Goal: Task Accomplishment & Management: Manage account settings

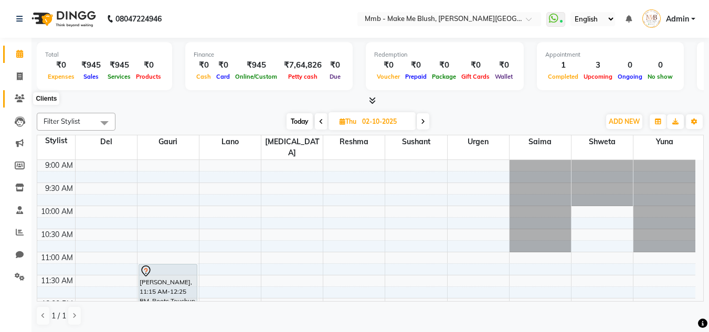
click at [19, 95] on icon at bounding box center [20, 98] width 10 height 8
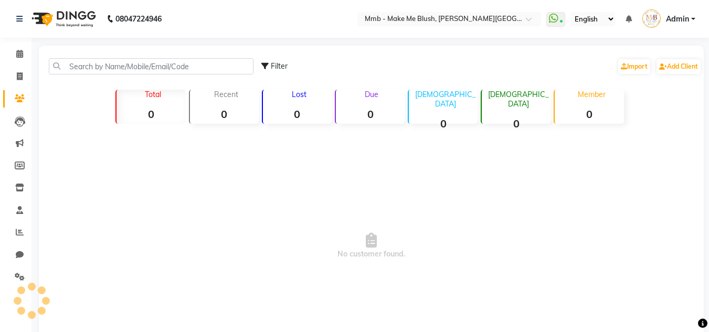
click at [24, 97] on icon at bounding box center [20, 98] width 10 height 8
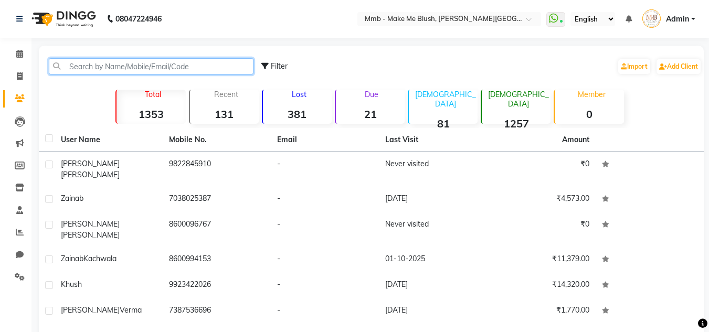
click at [94, 63] on input "text" at bounding box center [151, 66] width 205 height 16
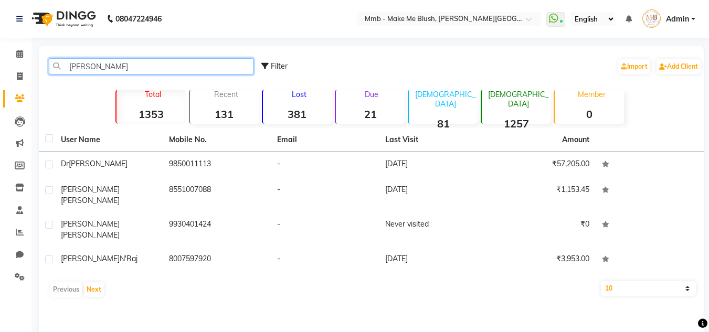
click at [116, 67] on input "[PERSON_NAME]" at bounding box center [151, 66] width 205 height 16
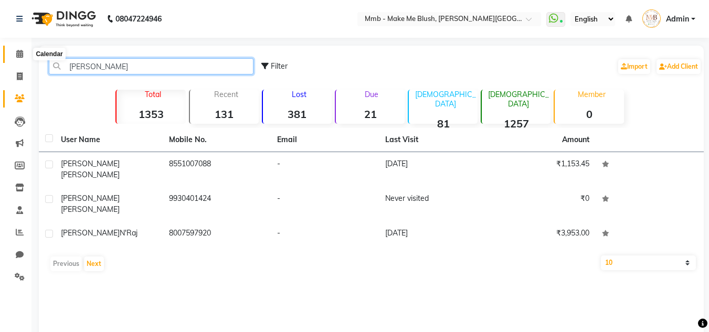
type input "[PERSON_NAME]"
click at [19, 52] on icon at bounding box center [19, 54] width 7 height 8
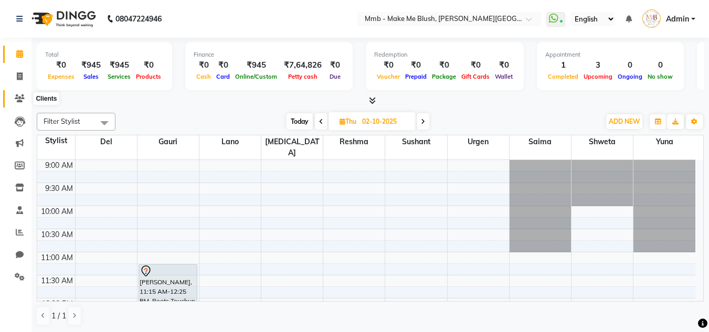
click at [23, 101] on icon at bounding box center [20, 98] width 10 height 8
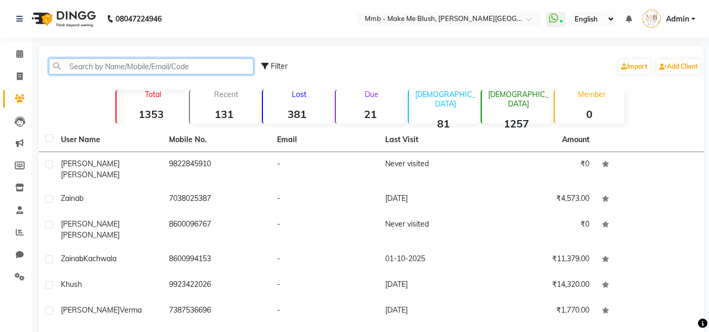
click at [78, 67] on input "text" at bounding box center [151, 66] width 205 height 16
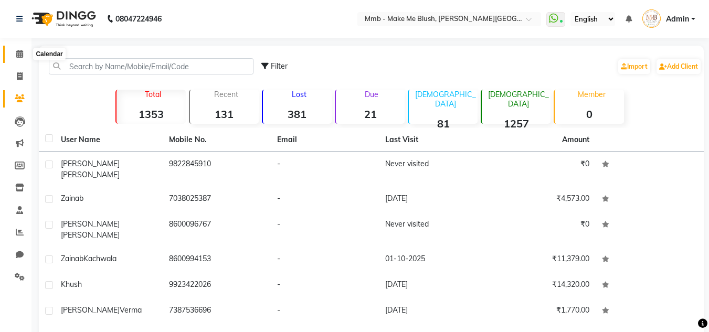
click at [17, 58] on span at bounding box center [19, 54] width 18 height 12
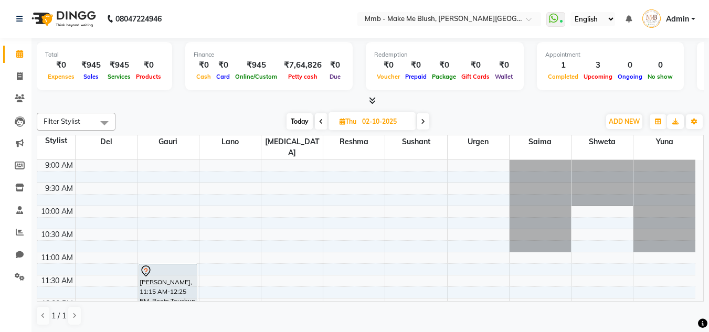
click at [321, 122] on icon at bounding box center [321, 122] width 4 height 6
type input "01-10-2025"
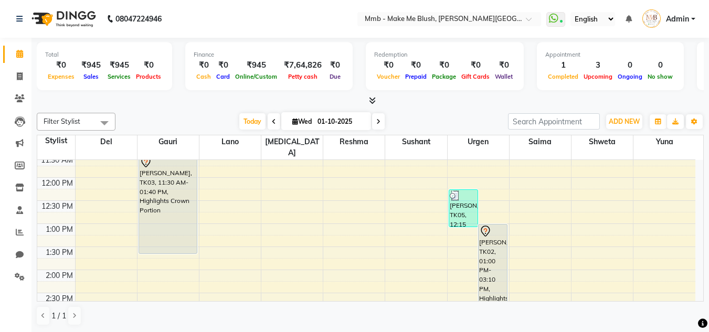
scroll to position [108, 0]
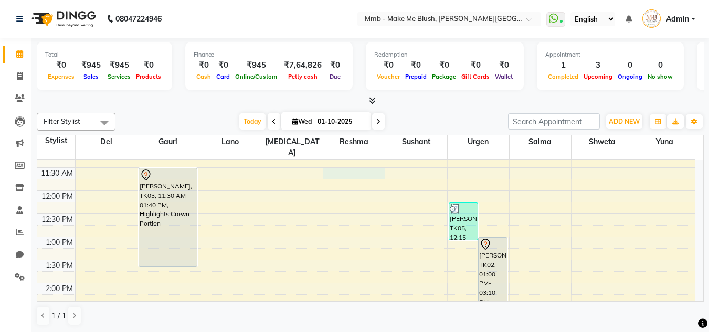
click at [356, 163] on div "9:00 AM 9:30 AM 10:00 AM 10:30 AM 11:00 AM 11:30 AM 12:00 PM 12:30 PM 1:00 PM 1…" at bounding box center [366, 328] width 658 height 553
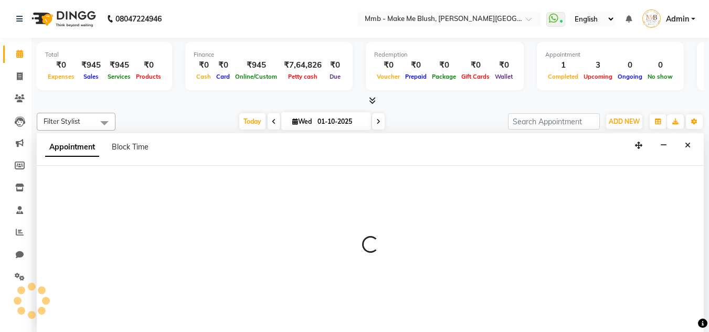
scroll to position [1, 0]
select select "18873"
select select "690"
select select "tentative"
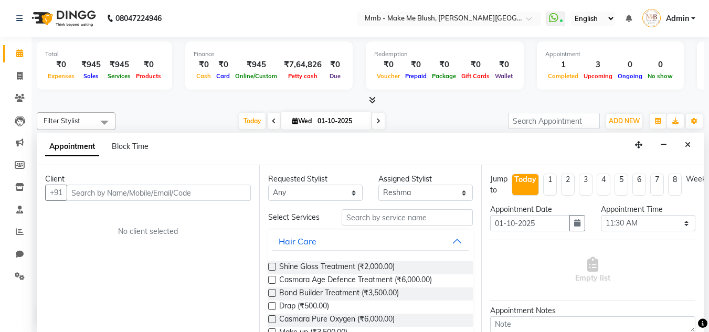
click at [159, 191] on input "text" at bounding box center [159, 193] width 184 height 16
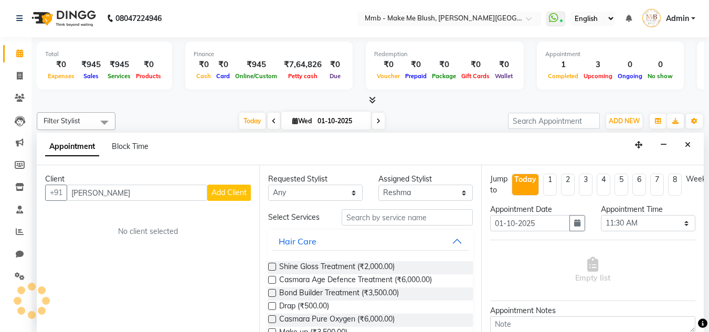
click at [112, 197] on input "[PERSON_NAME]" at bounding box center [137, 193] width 141 height 16
type input "j"
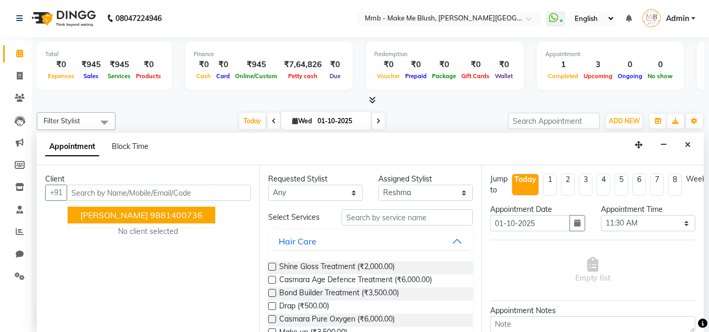
click at [108, 216] on div "Client +91 [PERSON_NAME] 9881400736 No client selected" at bounding box center [148, 248] width 222 height 167
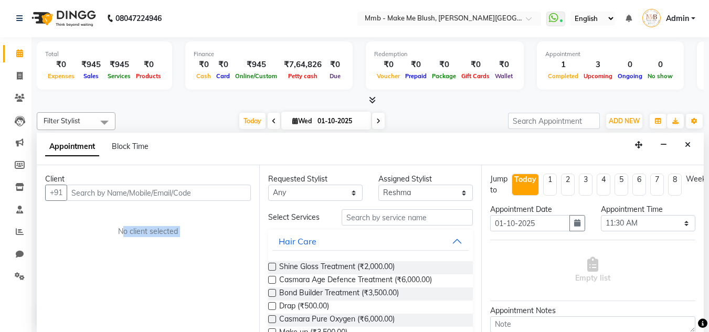
click at [176, 222] on div "Client +91 No client selected" at bounding box center [148, 248] width 222 height 167
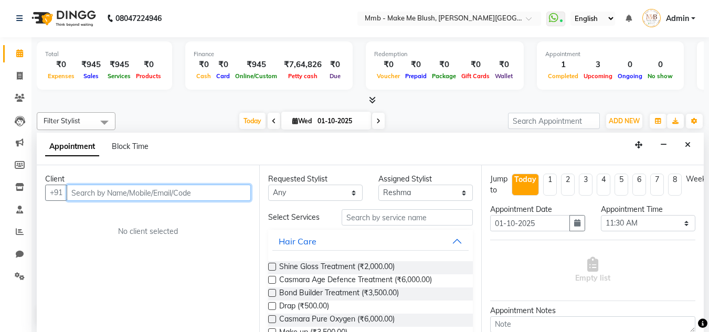
click at [170, 194] on input "text" at bounding box center [159, 193] width 184 height 16
type input "h"
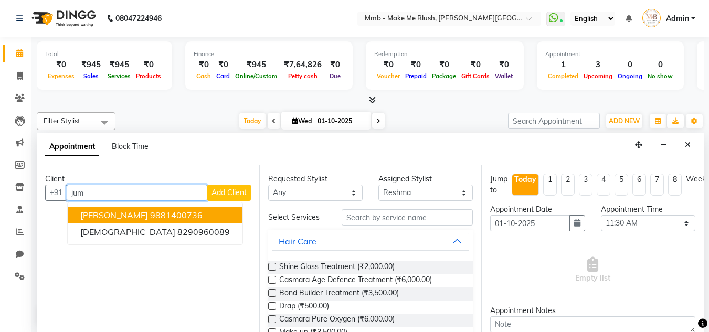
click at [115, 212] on span "[PERSON_NAME]" at bounding box center [114, 215] width 68 height 10
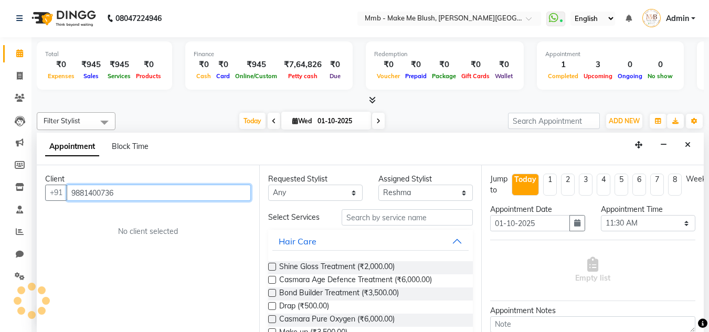
type input "9881400736"
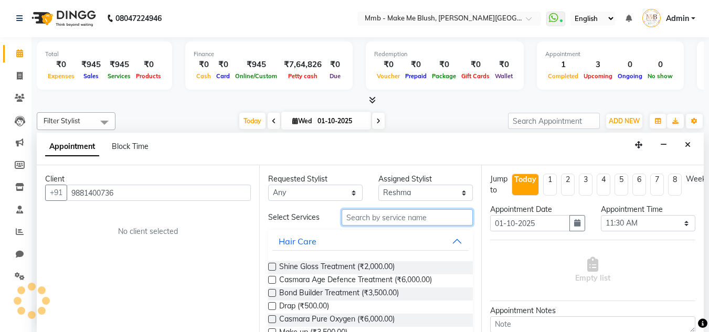
click at [380, 220] on input "text" at bounding box center [406, 217] width 131 height 16
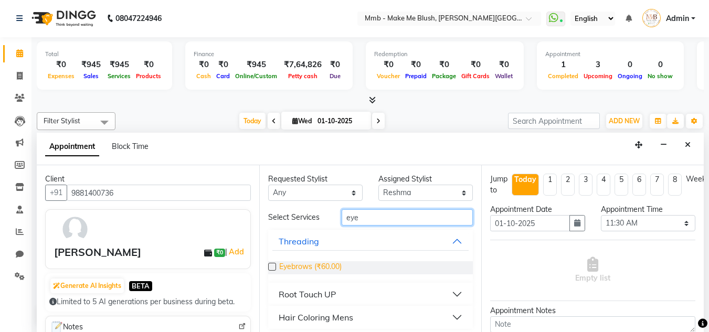
type input "eye"
click at [336, 265] on span "Eyebrows (₹60.00)" at bounding box center [310, 267] width 62 height 13
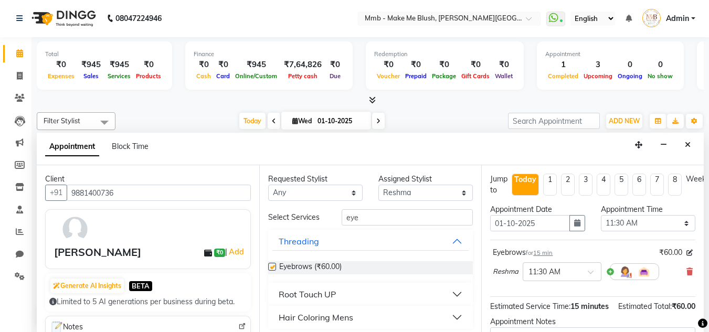
checkbox input "false"
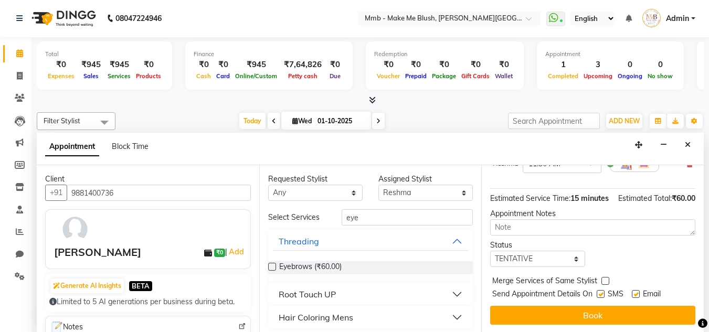
scroll to position [128, 0]
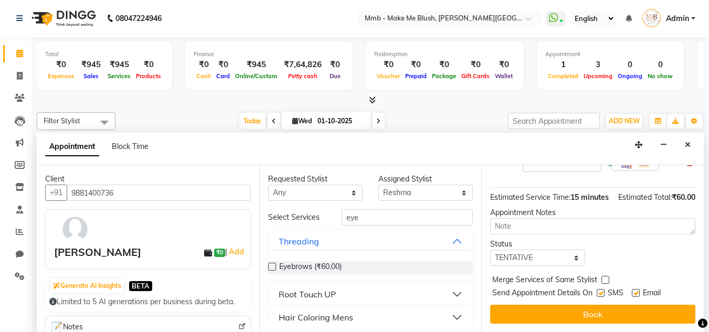
click at [635, 289] on label at bounding box center [636, 293] width 8 height 8
click at [635, 291] on input "checkbox" at bounding box center [635, 294] width 7 height 7
checkbox input "false"
click at [603, 289] on label at bounding box center [600, 293] width 8 height 8
click at [603, 291] on input "checkbox" at bounding box center [599, 294] width 7 height 7
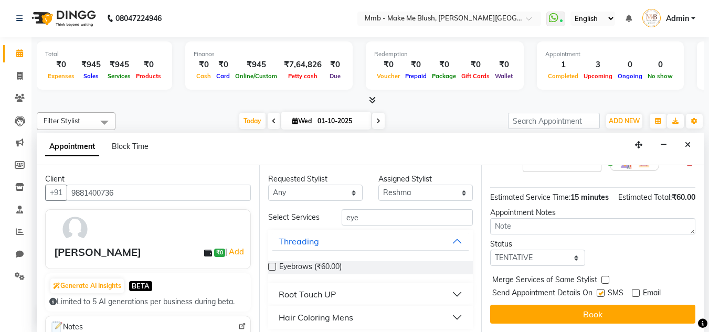
checkbox input "false"
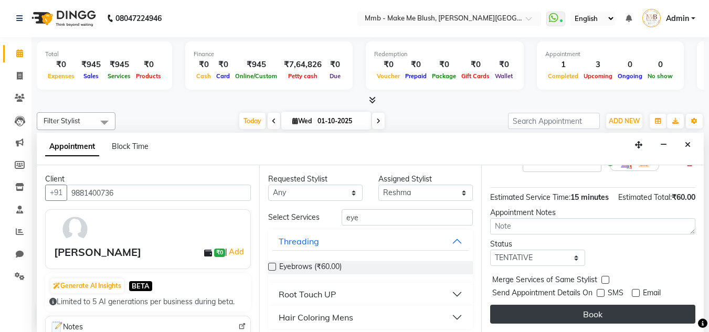
click at [584, 305] on button "Book" at bounding box center [592, 314] width 205 height 19
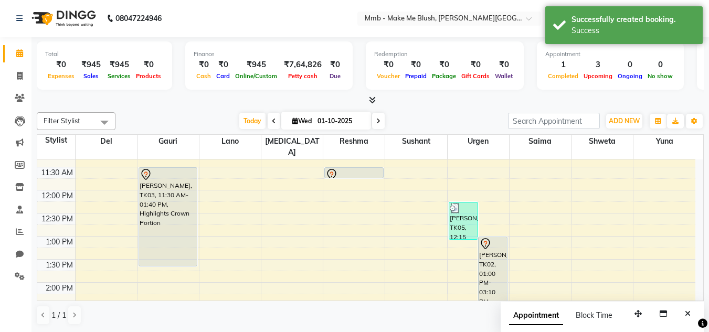
scroll to position [0, 0]
click at [98, 220] on div "9:00 AM 9:30 AM 10:00 AM 10:30 AM 11:00 AM 11:30 AM 12:00 PM 12:30 PM 1:00 PM 1…" at bounding box center [366, 328] width 658 height 553
select select "18882"
select select "tentative"
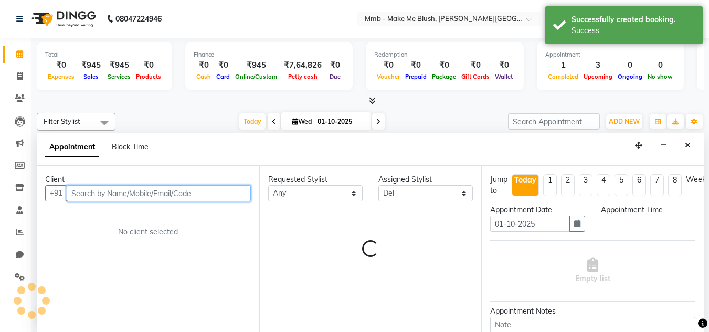
select select "765"
click at [194, 196] on input "text" at bounding box center [159, 193] width 184 height 16
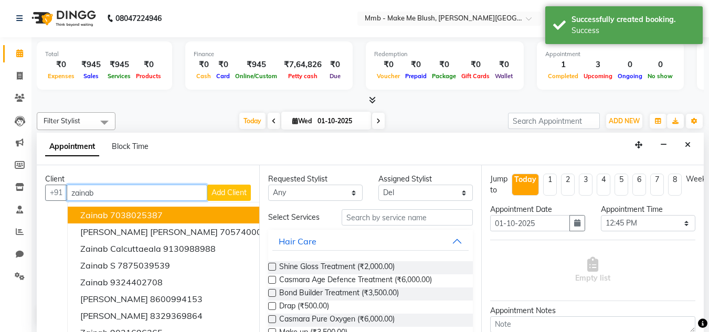
click at [156, 215] on ngb-highlight "7038025387" at bounding box center [136, 215] width 52 height 10
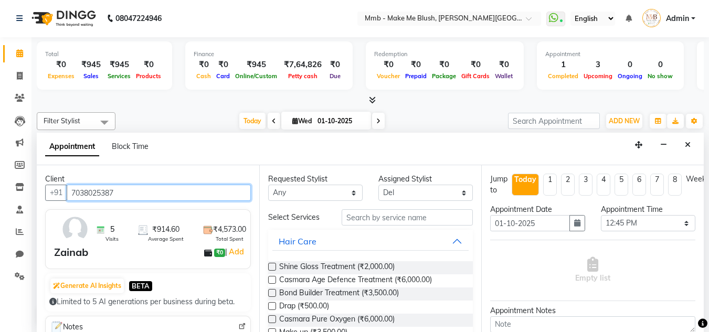
type input "7038025387"
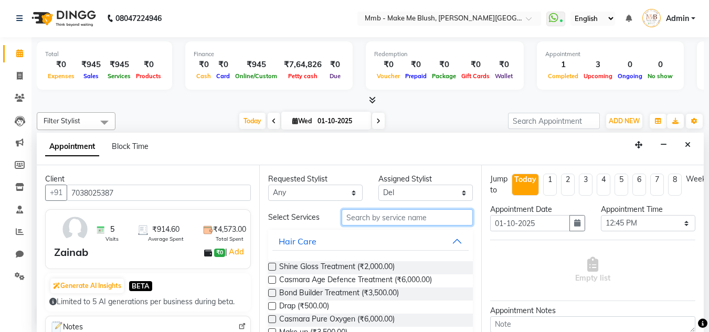
click at [366, 215] on input "text" at bounding box center [406, 217] width 131 height 16
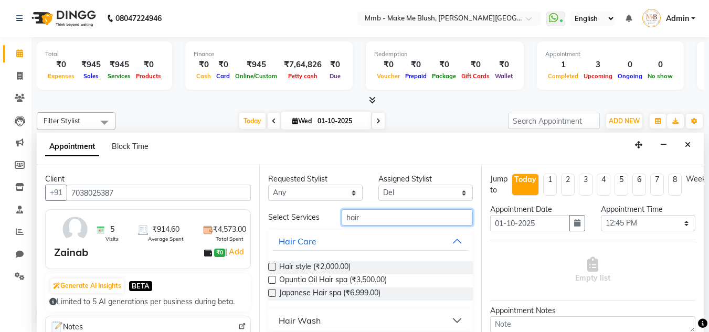
type input "hair"
click at [292, 318] on div "Hair Wash" at bounding box center [300, 320] width 42 height 13
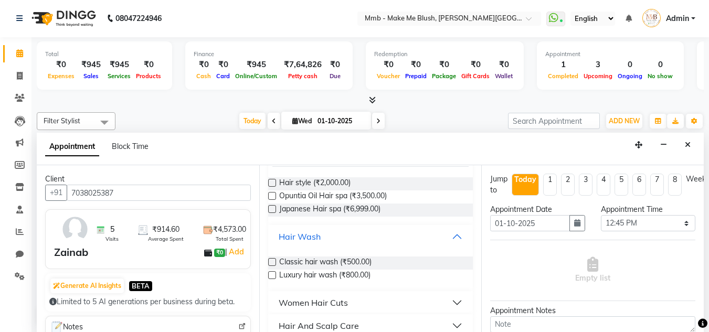
scroll to position [119, 0]
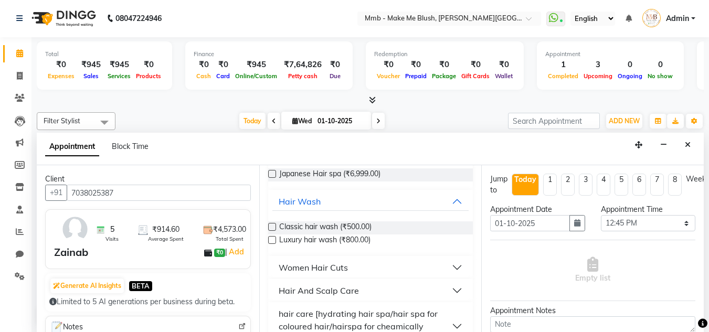
click at [377, 225] on div "Classic hair wash (₹500.00)" at bounding box center [370, 227] width 205 height 13
click at [364, 225] on span "Classic hair wash (₹500.00)" at bounding box center [325, 227] width 92 height 13
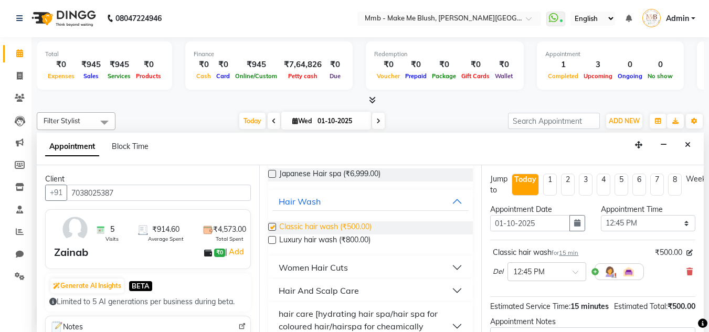
checkbox input "false"
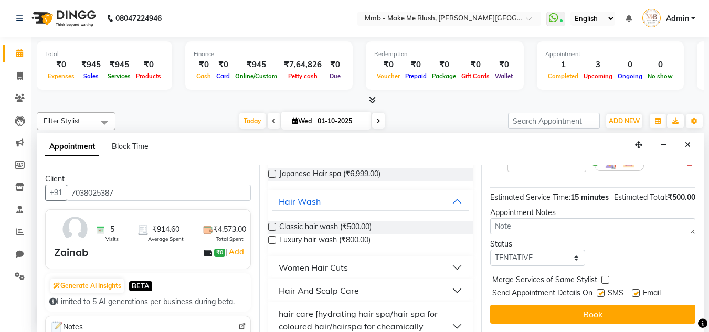
click at [637, 289] on label at bounding box center [636, 293] width 8 height 8
click at [637, 291] on input "checkbox" at bounding box center [635, 294] width 7 height 7
checkbox input "false"
click at [602, 289] on label at bounding box center [600, 293] width 8 height 8
click at [602, 291] on input "checkbox" at bounding box center [599, 294] width 7 height 7
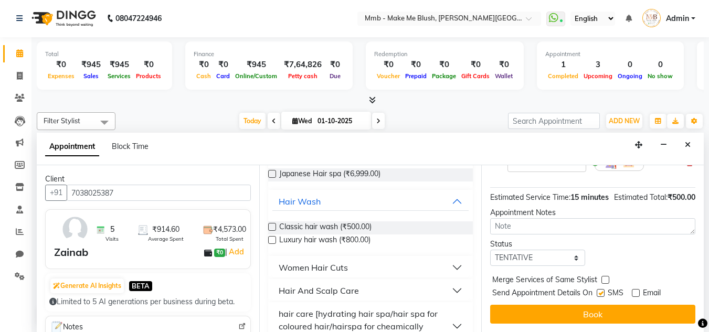
checkbox input "false"
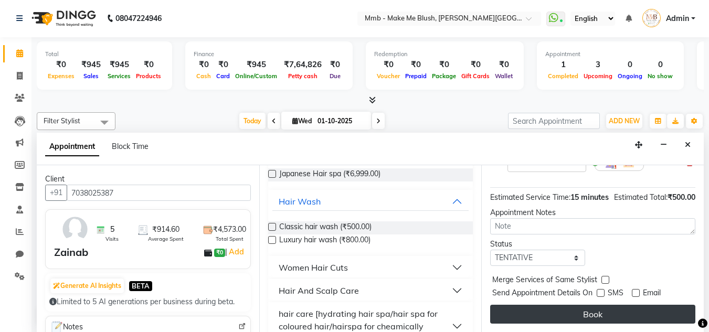
click at [601, 305] on button "Book" at bounding box center [592, 314] width 205 height 19
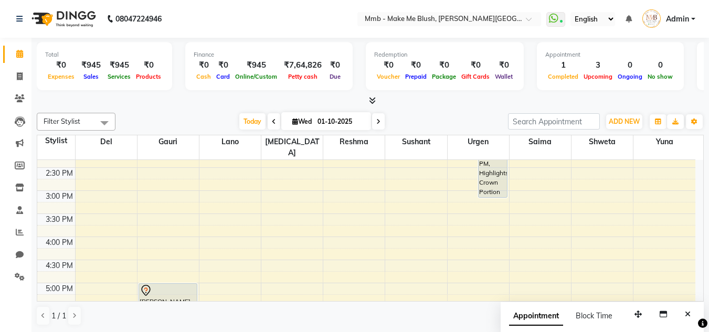
scroll to position [233, 0]
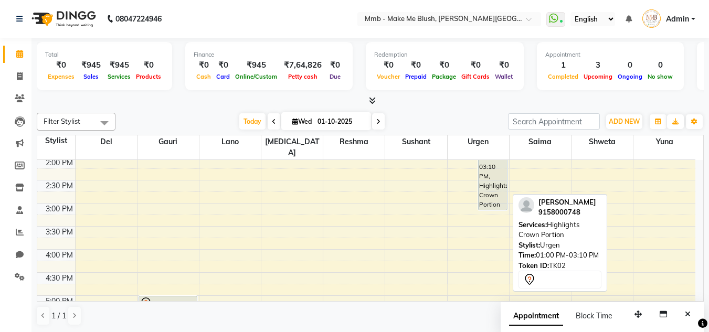
click at [495, 177] on div "[PERSON_NAME], TK02, 01:00 PM-03:10 PM, Highlights Crown Portion" at bounding box center [492, 161] width 28 height 98
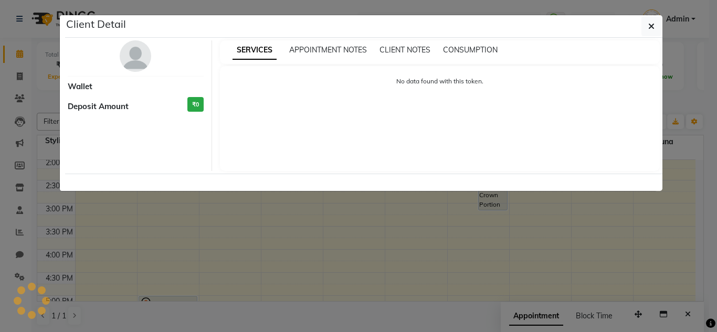
select select "7"
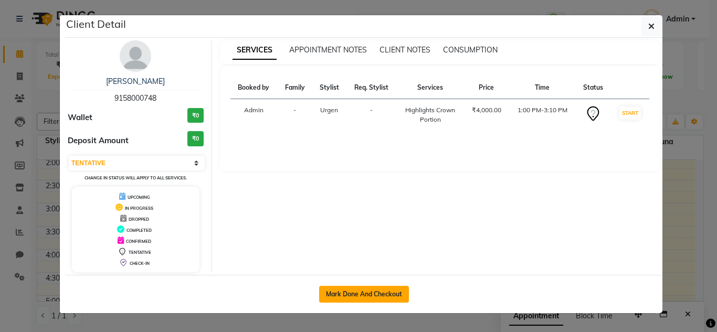
click at [353, 289] on button "Mark Done And Checkout" at bounding box center [364, 294] width 90 height 17
select select "service"
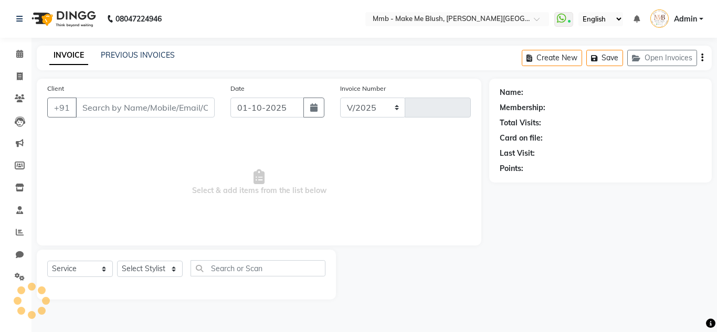
select select "895"
type input "0478"
type input "9158000748"
select select "35693"
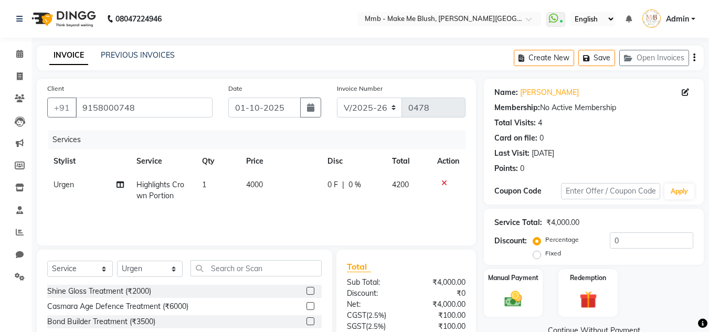
click at [443, 180] on icon at bounding box center [444, 182] width 6 height 7
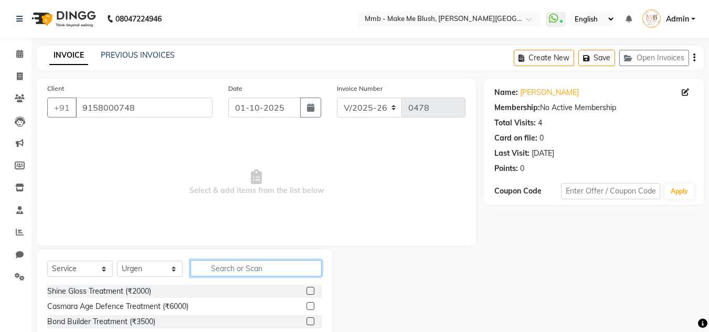
click at [268, 268] on input "text" at bounding box center [255, 268] width 131 height 16
type input "glob"
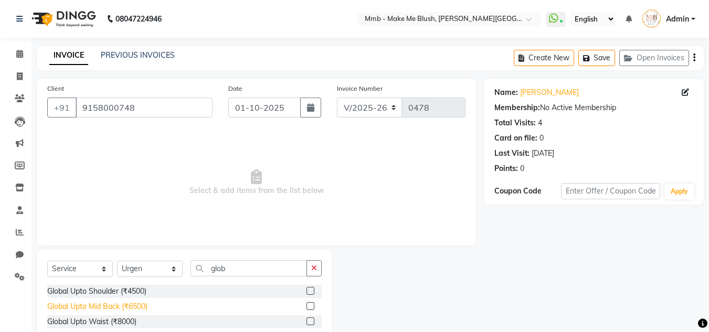
click at [134, 304] on div "Global Upto Mid Back (₹6500)" at bounding box center [97, 306] width 100 height 11
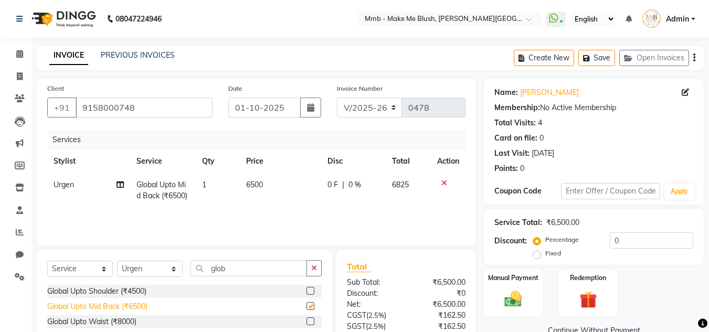
checkbox input "false"
click at [250, 186] on span "6500" at bounding box center [254, 184] width 17 height 9
select select "35693"
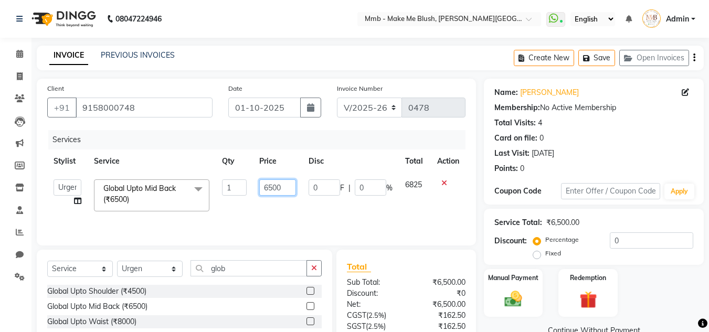
click at [271, 187] on input "6500" at bounding box center [277, 187] width 36 height 16
click at [269, 186] on input "6500" at bounding box center [277, 187] width 36 height 16
click at [281, 185] on input "500" at bounding box center [277, 187] width 36 height 16
type input "5000"
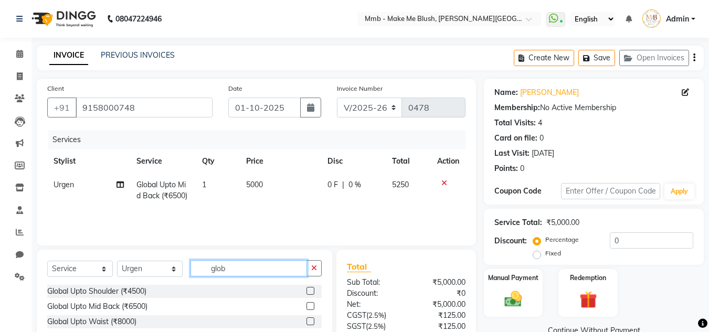
click at [237, 267] on input "glob" at bounding box center [248, 268] width 116 height 16
type input "g"
type input "high"
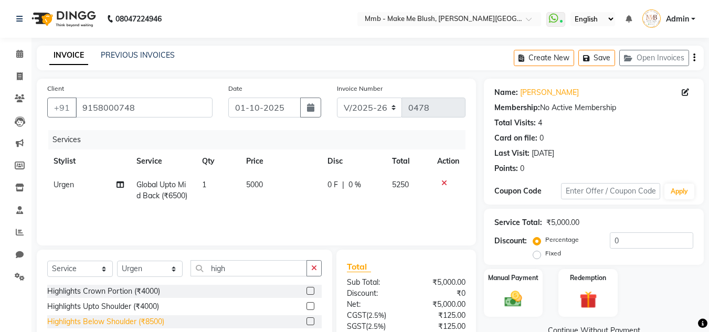
click at [141, 319] on div "Highlights Below Shoulder (₹8500)" at bounding box center [105, 321] width 117 height 11
checkbox input "false"
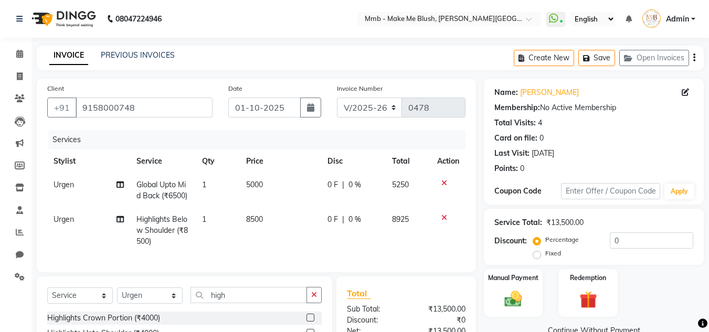
scroll to position [122, 0]
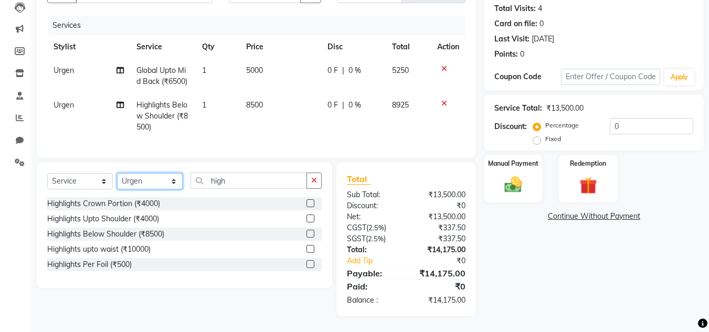
click at [166, 180] on select "Select Stylist Del [PERSON_NAME][MEDICAL_DATA] Reshma [PERSON_NAME] Shweta Sush…" at bounding box center [150, 181] width 66 height 16
select select "45263"
click at [117, 173] on select "Select Stylist Del [PERSON_NAME][MEDICAL_DATA] Reshma [PERSON_NAME] Shweta Sush…" at bounding box center [150, 181] width 66 height 16
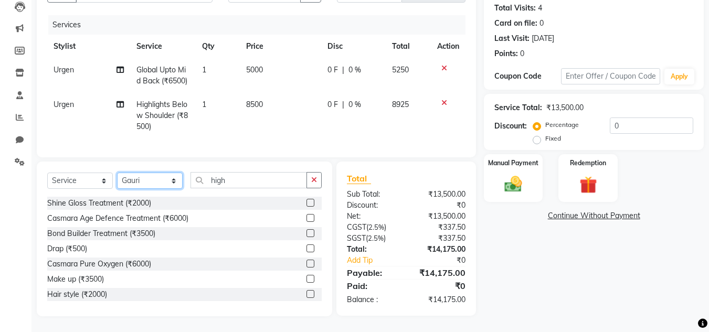
click at [148, 180] on select "Select Stylist Del [PERSON_NAME][MEDICAL_DATA] Reshma [PERSON_NAME] Shweta Sush…" at bounding box center [150, 181] width 66 height 16
click at [151, 179] on select "Select Stylist Del [PERSON_NAME][MEDICAL_DATA] Reshma [PERSON_NAME] Shweta Sush…" at bounding box center [150, 181] width 66 height 16
click at [233, 179] on input "high" at bounding box center [248, 180] width 116 height 16
type input "h"
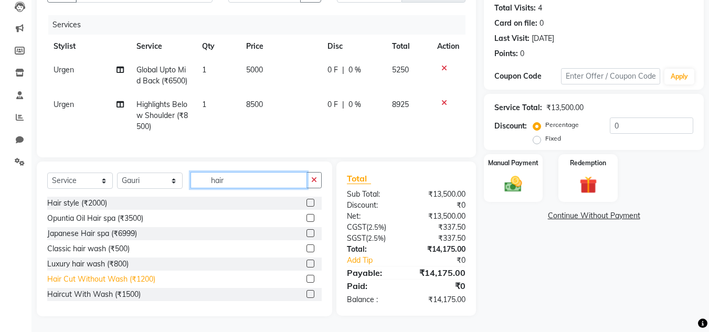
type input "hair"
click at [119, 283] on div "Hair Cut Without Wash (₹1200)" at bounding box center [101, 279] width 108 height 11
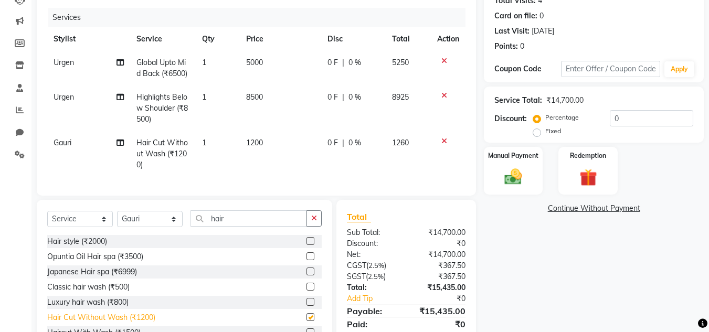
checkbox input "false"
click at [158, 227] on select "Select Stylist Del [PERSON_NAME][MEDICAL_DATA] Reshma [PERSON_NAME] Shweta Sush…" at bounding box center [150, 219] width 66 height 16
click at [117, 219] on select "Select Stylist Del [PERSON_NAME][MEDICAL_DATA] Reshma [PERSON_NAME] Shweta Sush…" at bounding box center [150, 219] width 66 height 16
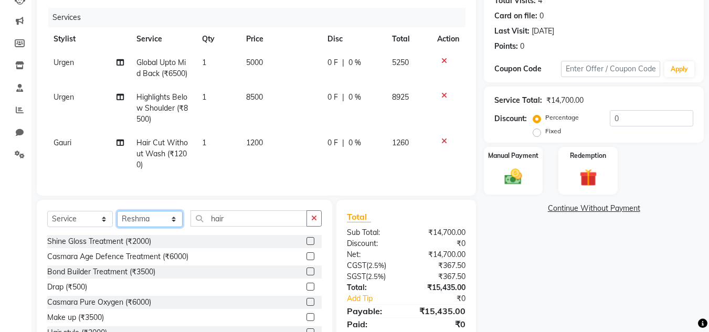
click at [136, 221] on select "Select Stylist Del [PERSON_NAME][MEDICAL_DATA] Reshma [PERSON_NAME] Shweta Sush…" at bounding box center [150, 219] width 66 height 16
select select "74536"
click at [117, 219] on select "Select Stylist Del [PERSON_NAME][MEDICAL_DATA] Reshma [PERSON_NAME] Shweta Sush…" at bounding box center [150, 219] width 66 height 16
click at [234, 227] on input "hair" at bounding box center [248, 218] width 116 height 16
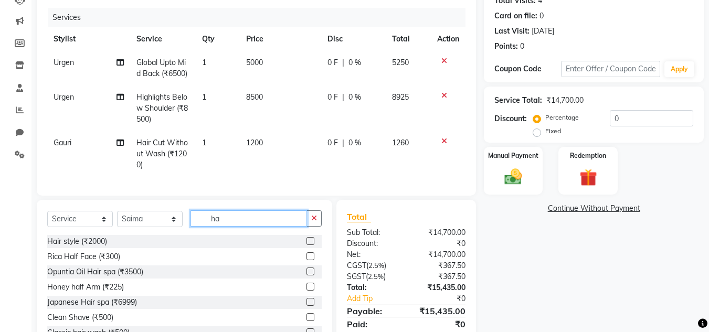
type input "h"
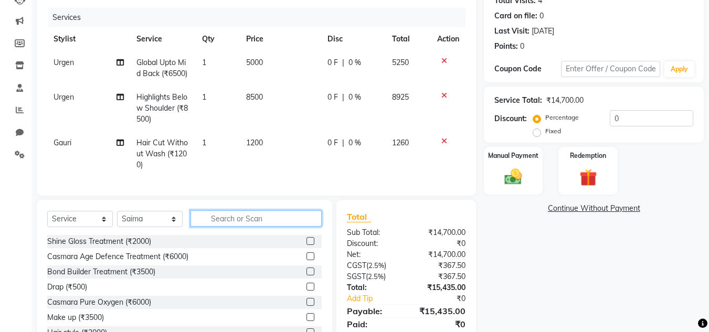
click at [234, 227] on input "text" at bounding box center [255, 218] width 131 height 16
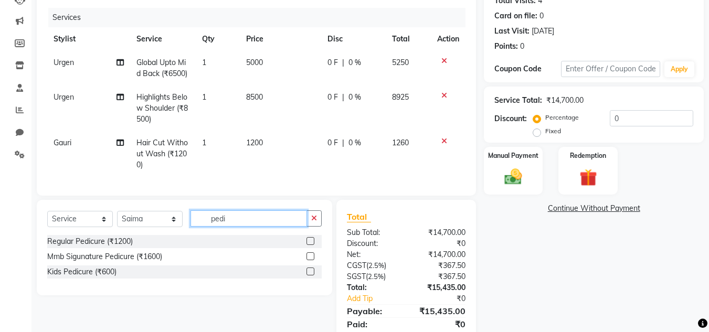
type input "pedi"
click at [310, 245] on label at bounding box center [310, 241] width 8 height 8
click at [310, 245] on input "checkbox" at bounding box center [309, 241] width 7 height 7
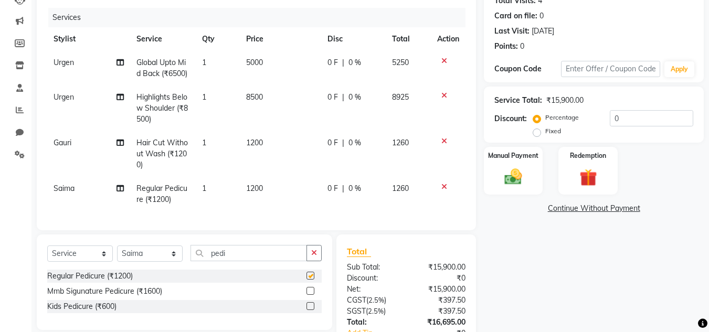
checkbox input "false"
click at [514, 174] on img at bounding box center [512, 176] width 29 height 21
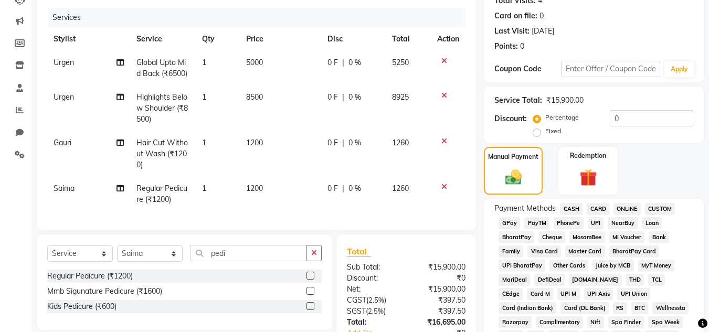
click at [593, 208] on span "CARD" at bounding box center [597, 209] width 23 height 12
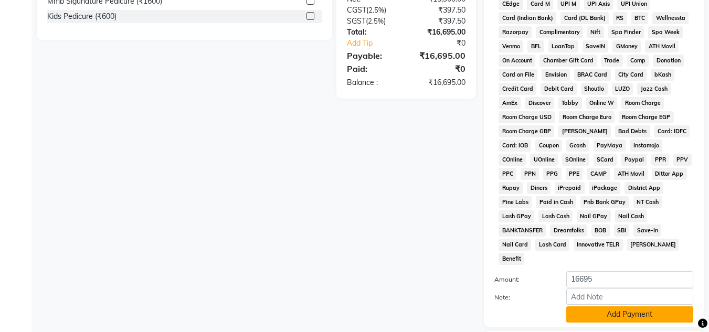
click at [652, 306] on button "Add Payment" at bounding box center [629, 314] width 127 height 16
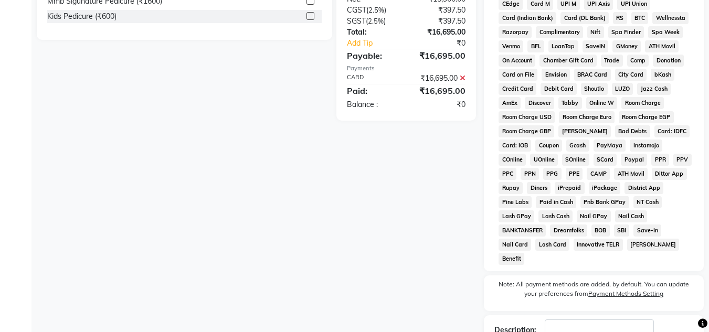
scroll to position [474, 0]
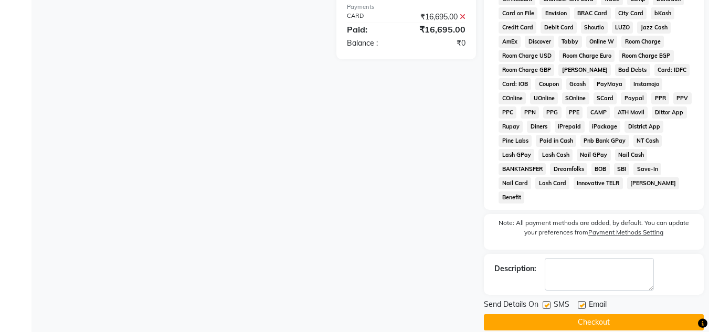
click at [646, 314] on button "Checkout" at bounding box center [594, 322] width 220 height 16
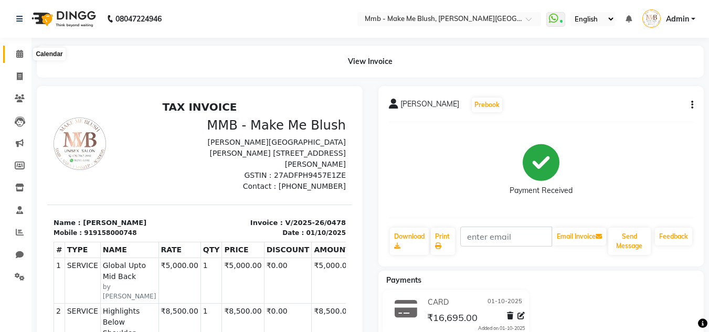
click at [17, 57] on icon at bounding box center [19, 54] width 7 height 8
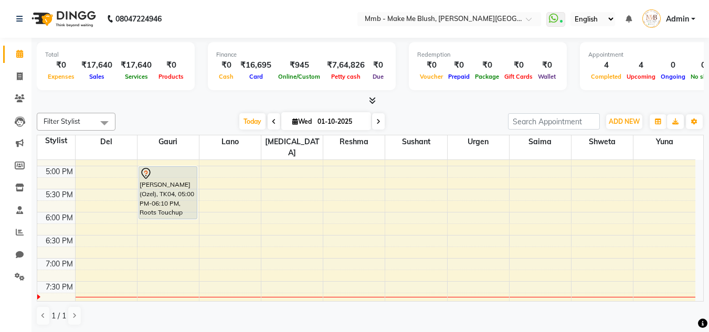
scroll to position [398, 0]
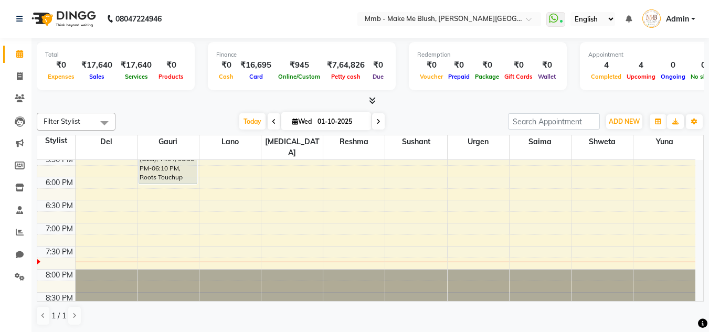
click at [380, 122] on span at bounding box center [378, 121] width 13 height 16
type input "02-10-2025"
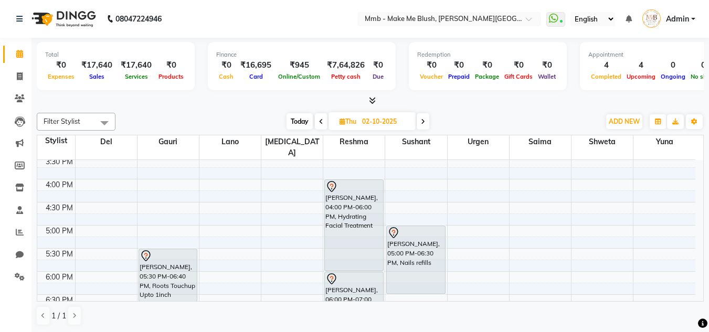
scroll to position [296, 0]
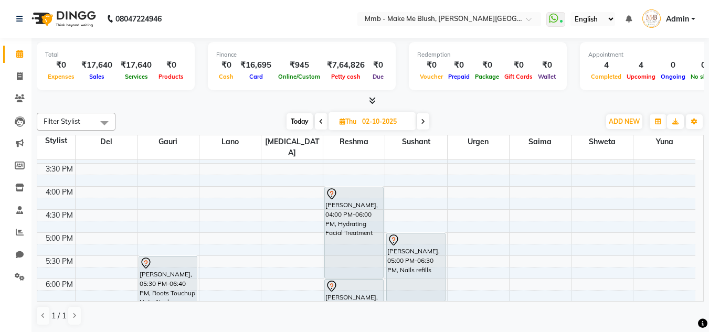
click at [341, 123] on icon at bounding box center [342, 121] width 6 height 7
select select "10"
select select "2025"
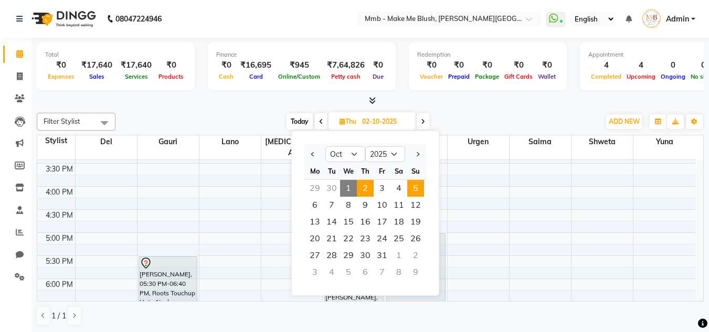
click at [419, 189] on span "5" at bounding box center [415, 188] width 17 height 17
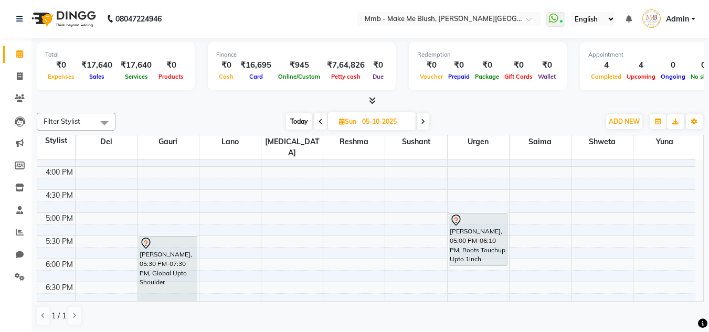
scroll to position [303, 0]
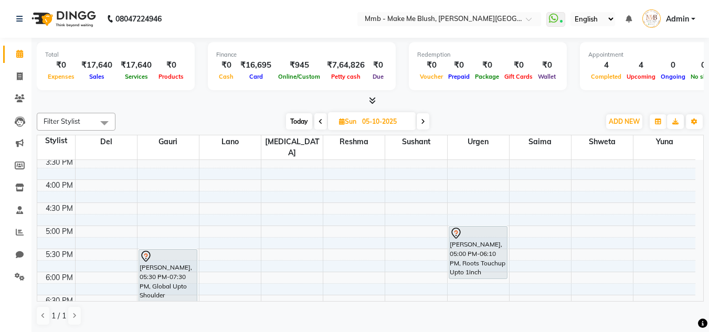
click at [421, 124] on icon at bounding box center [423, 122] width 4 height 6
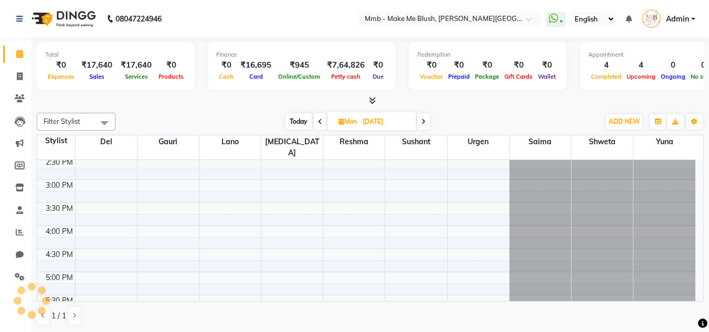
scroll to position [447, 0]
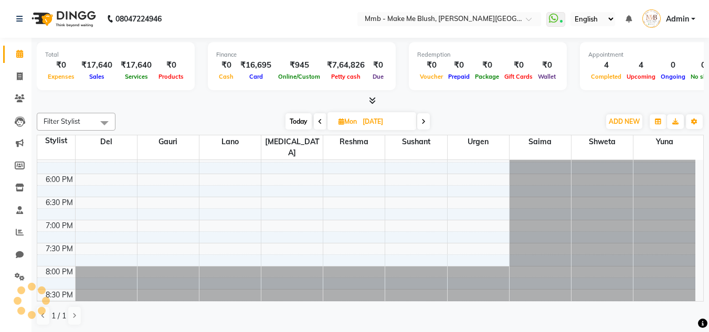
click at [421, 124] on span at bounding box center [423, 121] width 13 height 16
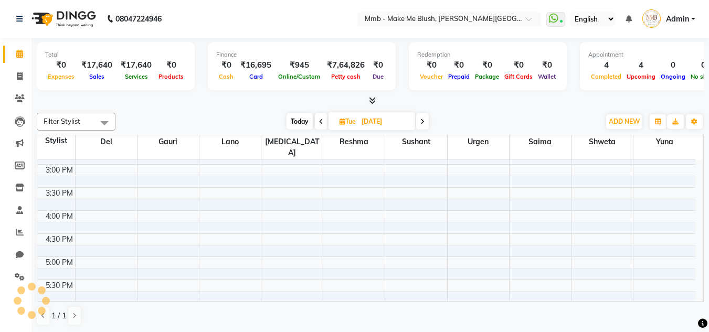
scroll to position [401, 0]
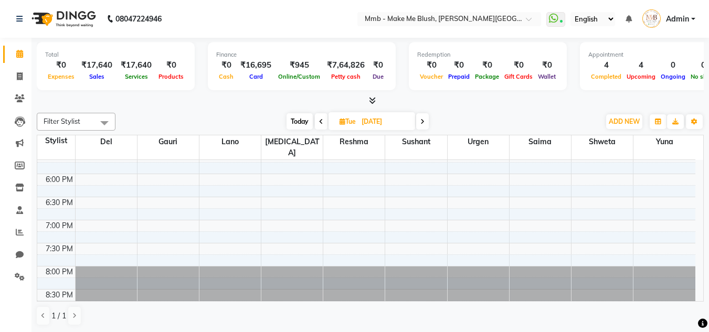
click at [307, 123] on span "Today" at bounding box center [299, 121] width 26 height 16
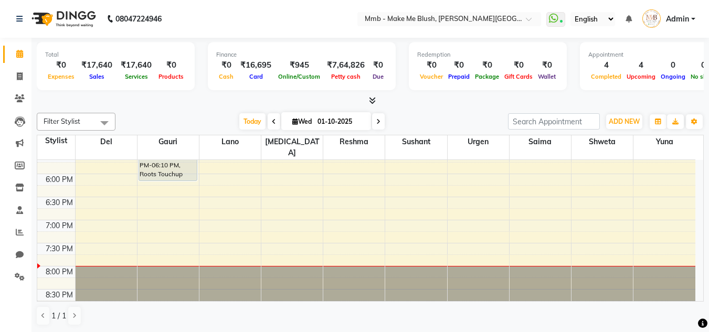
click at [376, 122] on icon at bounding box center [378, 122] width 4 height 6
type input "02-10-2025"
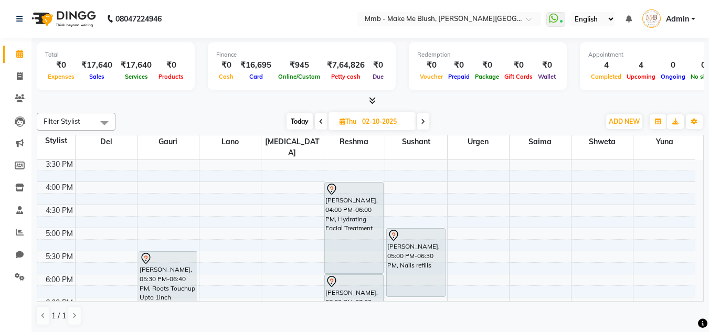
scroll to position [247, 0]
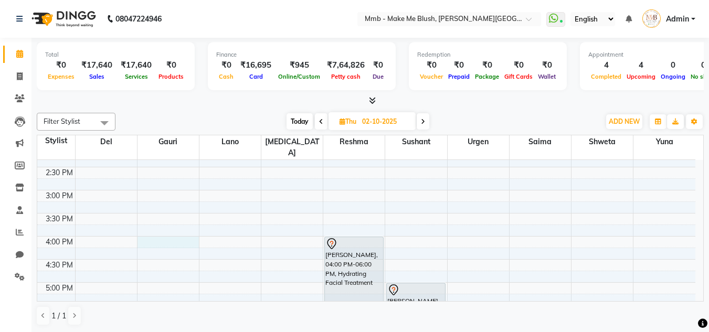
click at [186, 229] on div "9:00 AM 9:30 AM 10:00 AM 10:30 AM 11:00 AM 11:30 AM 12:00 PM 12:30 PM 1:00 PM 1…" at bounding box center [366, 189] width 658 height 553
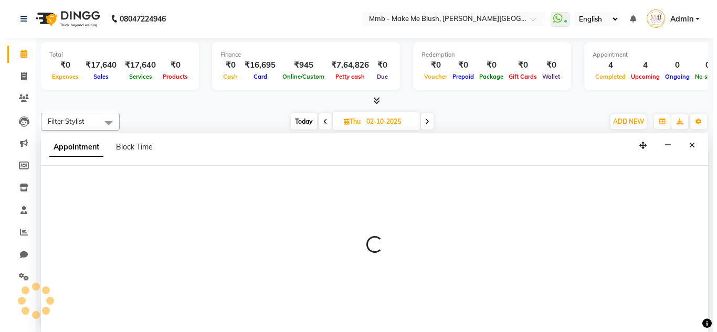
scroll to position [1, 0]
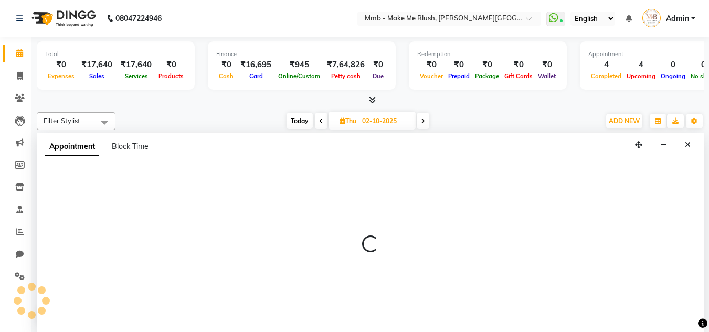
select select "45263"
select select "960"
select select "tentative"
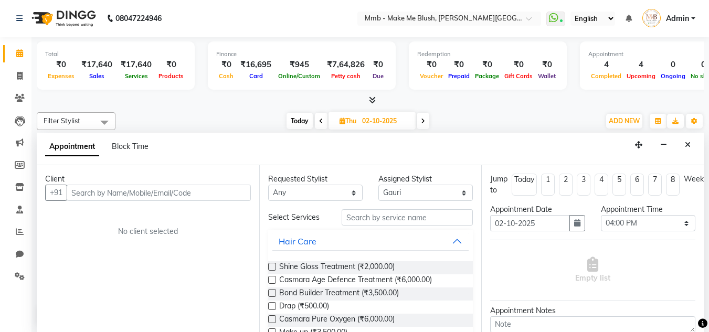
click at [138, 193] on input "text" at bounding box center [159, 193] width 184 height 16
type input "7030045533"
click at [207, 199] on button "Add Client" at bounding box center [229, 193] width 44 height 16
select select "22"
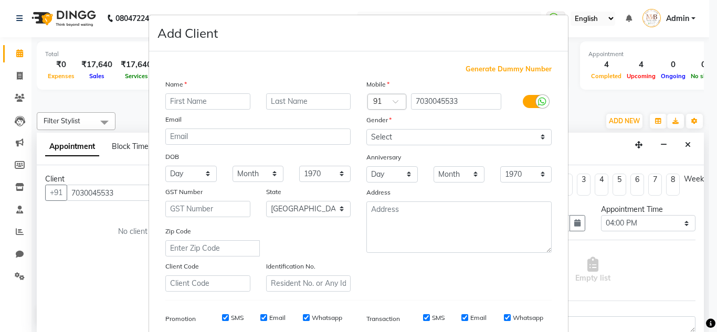
click at [233, 109] on input "text" at bounding box center [207, 101] width 85 height 16
type input "Neha"
click at [308, 108] on input "text" at bounding box center [308, 101] width 85 height 16
type input "Agrawal"
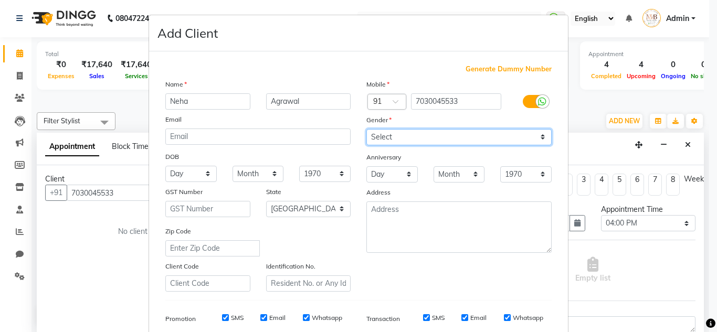
click at [385, 134] on select "Select [DEMOGRAPHIC_DATA] [DEMOGRAPHIC_DATA] Other Prefer Not To Say" at bounding box center [458, 137] width 185 height 16
select select "[DEMOGRAPHIC_DATA]"
click at [366, 129] on select "Select [DEMOGRAPHIC_DATA] [DEMOGRAPHIC_DATA] Other Prefer Not To Say" at bounding box center [458, 137] width 185 height 16
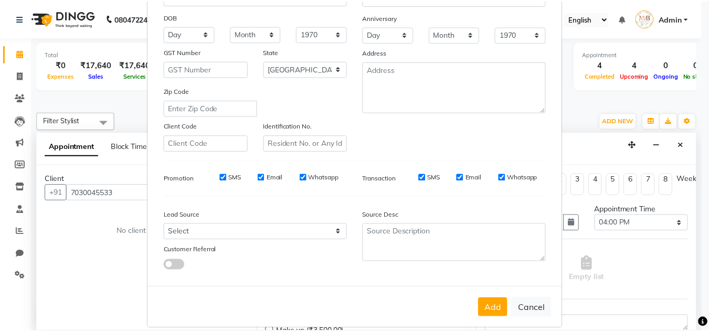
scroll to position [152, 0]
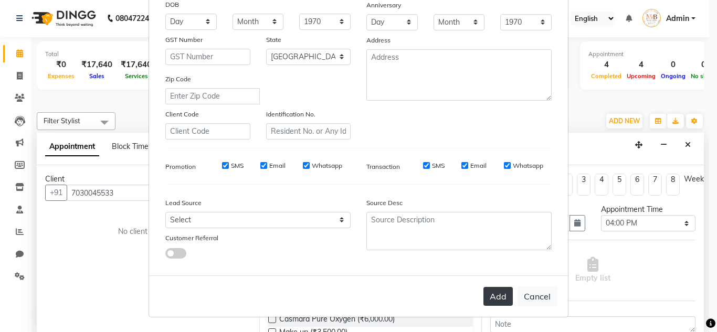
click at [484, 291] on button "Add" at bounding box center [497, 296] width 29 height 19
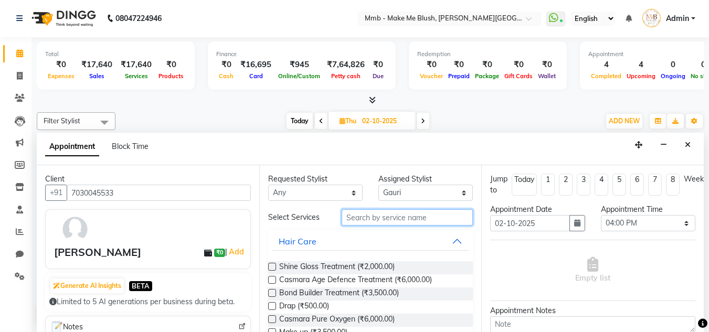
click at [383, 217] on input "text" at bounding box center [406, 217] width 131 height 16
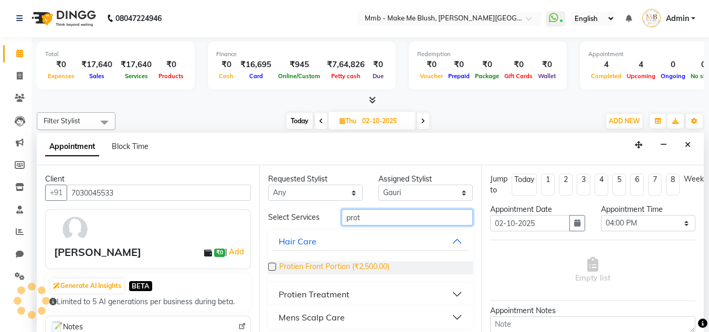
type input "prot"
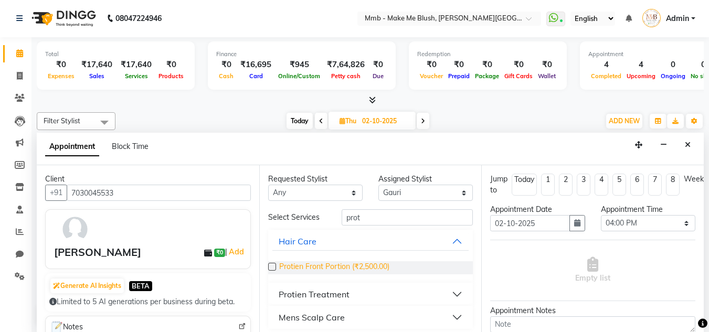
click at [325, 265] on span "Protien Front Portion (₹2,500.00)" at bounding box center [334, 267] width 110 height 13
checkbox input "false"
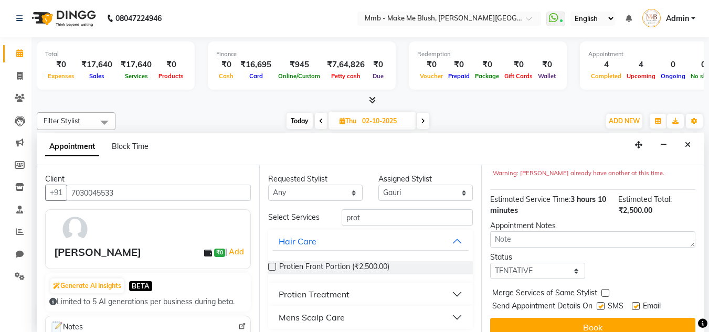
scroll to position [139, 0]
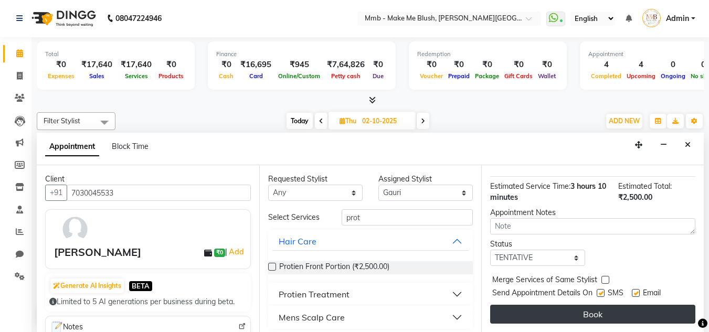
click at [622, 305] on button "Book" at bounding box center [592, 314] width 205 height 19
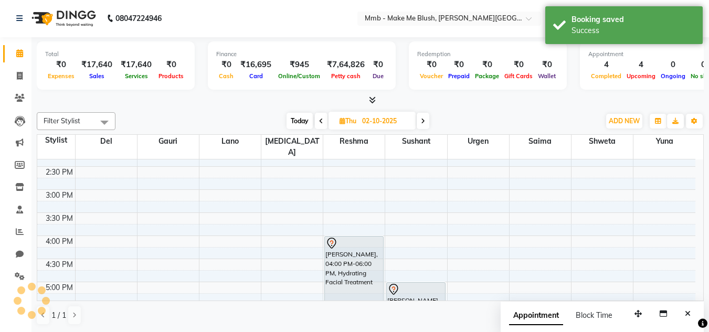
scroll to position [0, 0]
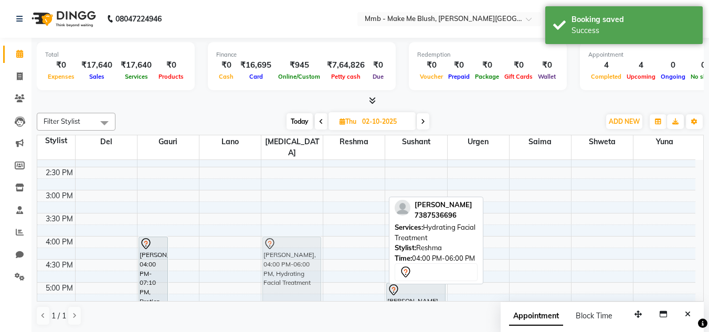
drag, startPoint x: 340, startPoint y: 261, endPoint x: 296, endPoint y: 255, distance: 44.4
click at [296, 255] on tr "[PERSON_NAME], 04:00 PM-07:10 PM, Protien Front Portion [PERSON_NAME], 05:30 PM…" at bounding box center [366, 189] width 658 height 553
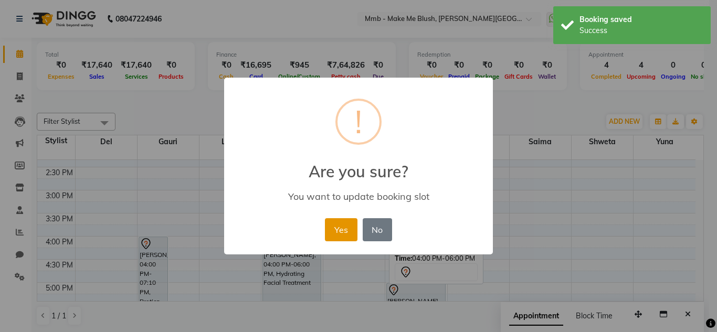
click at [343, 234] on button "Yes" at bounding box center [341, 229] width 32 height 23
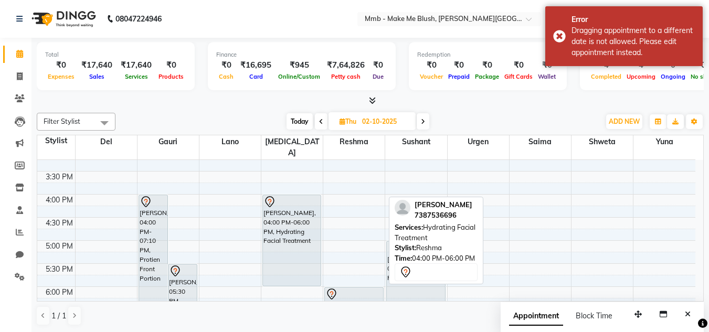
scroll to position [330, 0]
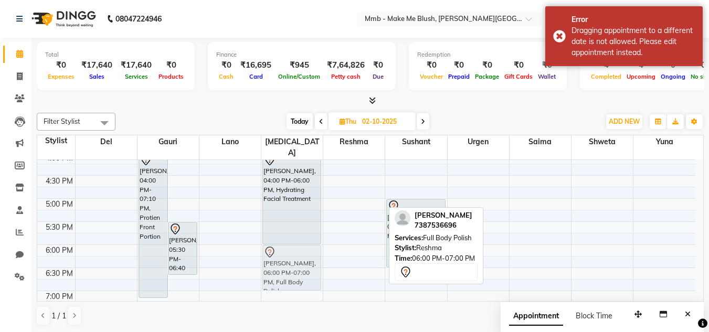
drag, startPoint x: 361, startPoint y: 248, endPoint x: 323, endPoint y: 250, distance: 38.9
click at [323, 250] on div "9:00 AM 9:30 AM 10:00 AM 10:30 AM 11:00 AM 11:30 AM 12:00 PM 12:30 PM 1:00 PM 1…" at bounding box center [366, 106] width 658 height 553
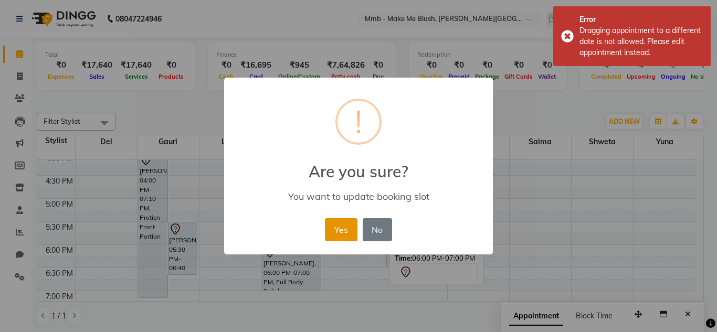
click at [337, 235] on button "Yes" at bounding box center [341, 229] width 32 height 23
